Goal: Transaction & Acquisition: Purchase product/service

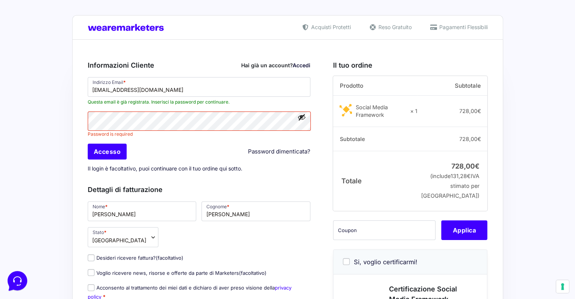
click at [305, 86] on span at bounding box center [307, 87] width 6 height 6
click at [306, 86] on span at bounding box center [307, 87] width 6 height 6
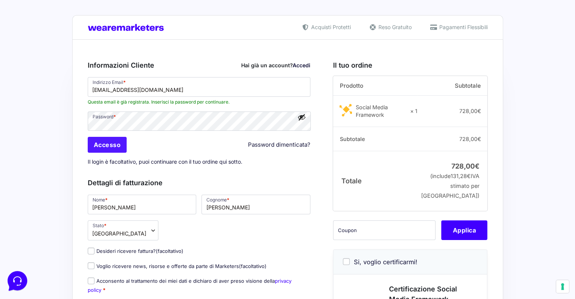
click at [112, 146] on input "Accesso" at bounding box center [107, 145] width 39 height 16
click at [115, 143] on input "Accesso" at bounding box center [107, 145] width 39 height 16
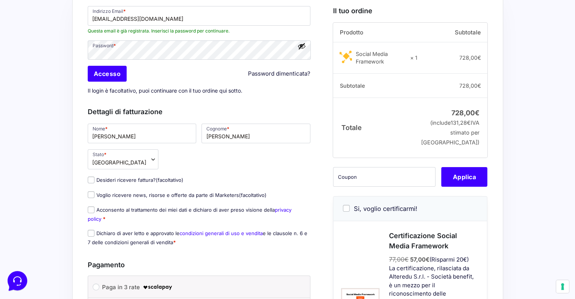
scroll to position [151, 0]
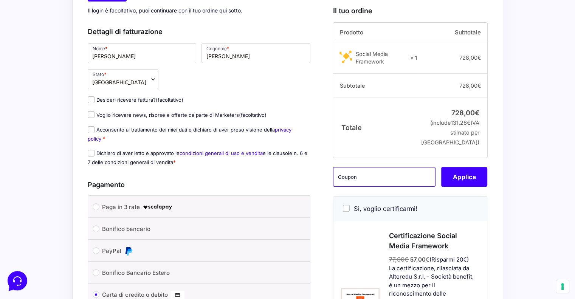
click at [360, 187] on input "text" at bounding box center [384, 177] width 102 height 20
type input "smfmspro"
click at [465, 187] on button "Applica" at bounding box center [464, 177] width 46 height 20
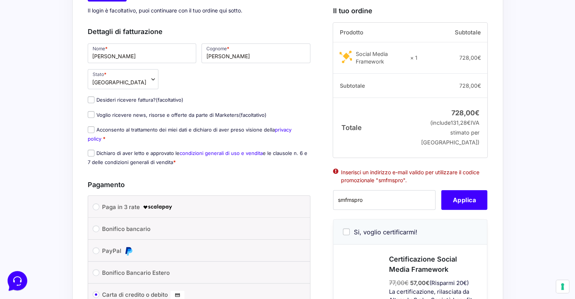
click at [537, 97] on div "Acquisti Protetti Reso Gratuito Pagamenti Flessibili Riepilogo Ordine 728,00 € …" at bounding box center [287, 167] width 575 height 636
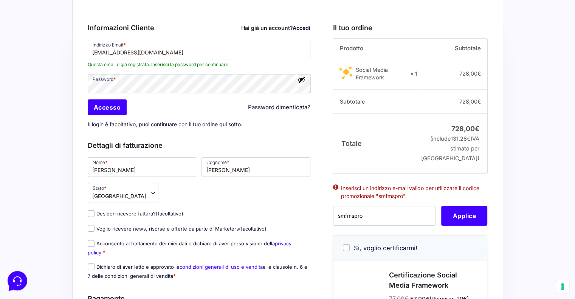
scroll to position [0, 0]
